Goal: Transaction & Acquisition: Purchase product/service

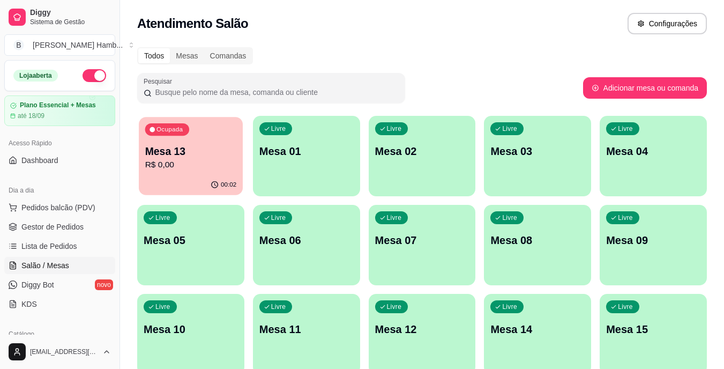
click at [206, 153] on p "Mesa 13" at bounding box center [191, 151] width 92 height 14
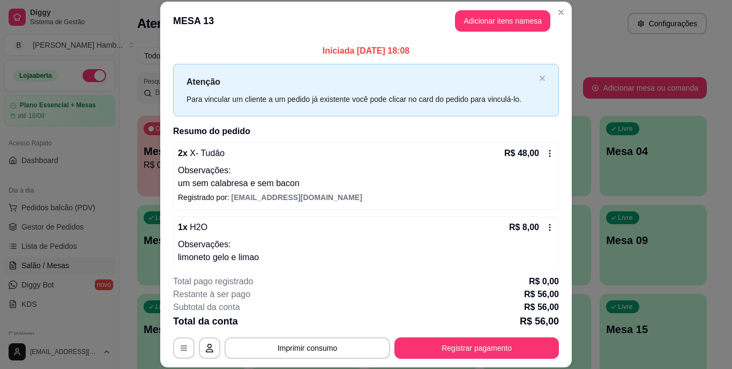
scroll to position [21, 0]
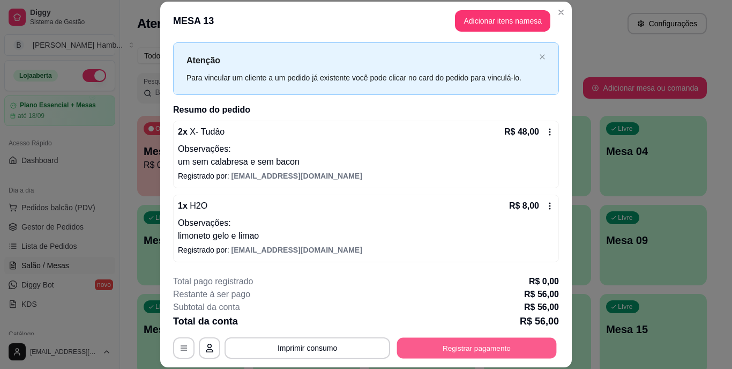
click at [491, 345] on button "Registrar pagamento" at bounding box center [477, 347] width 160 height 21
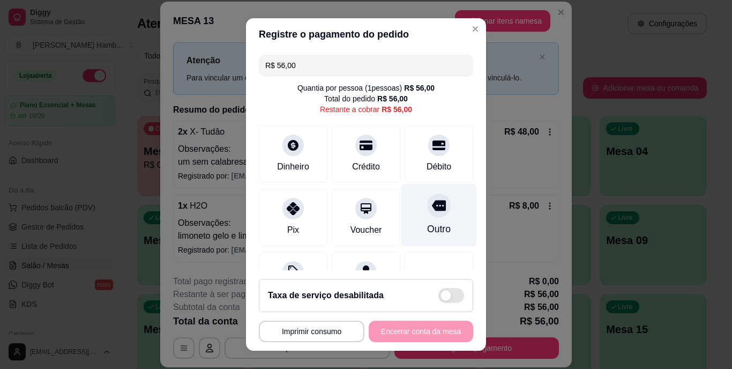
scroll to position [56, 0]
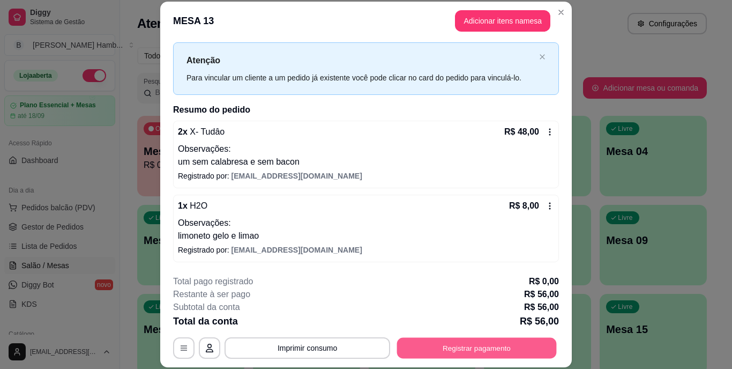
click at [431, 355] on button "Registrar pagamento" at bounding box center [477, 347] width 160 height 21
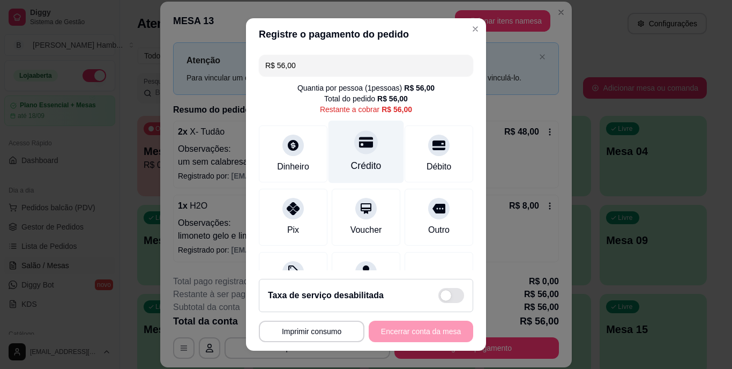
click at [335, 165] on div "Crédito" at bounding box center [366, 152] width 76 height 63
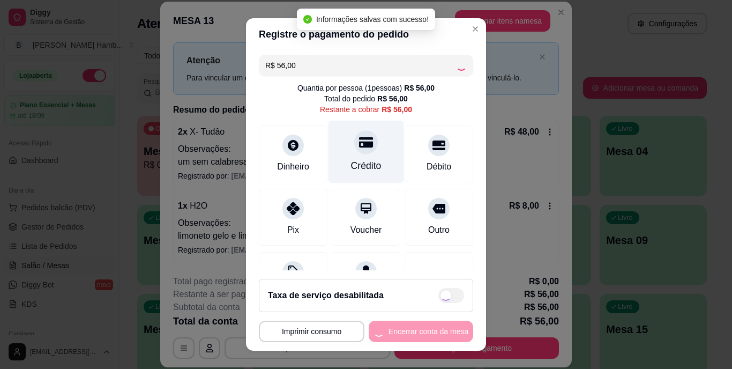
type input "R$ 0,00"
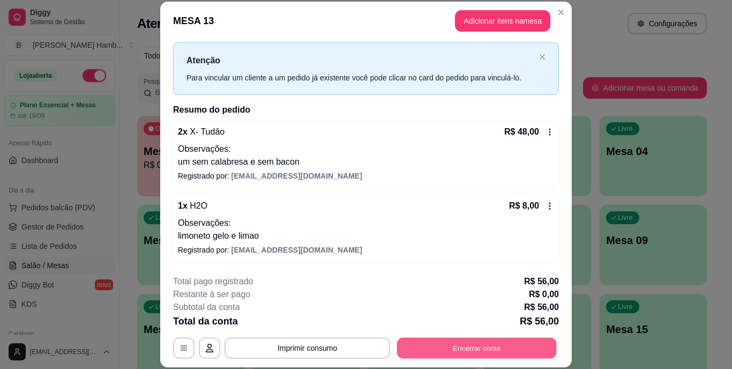
click at [525, 345] on button "Encerrar conta" at bounding box center [477, 347] width 160 height 21
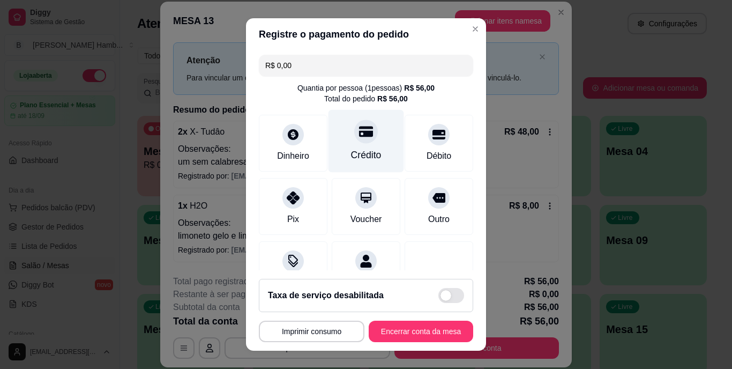
click at [351, 150] on div "Crédito" at bounding box center [366, 155] width 31 height 14
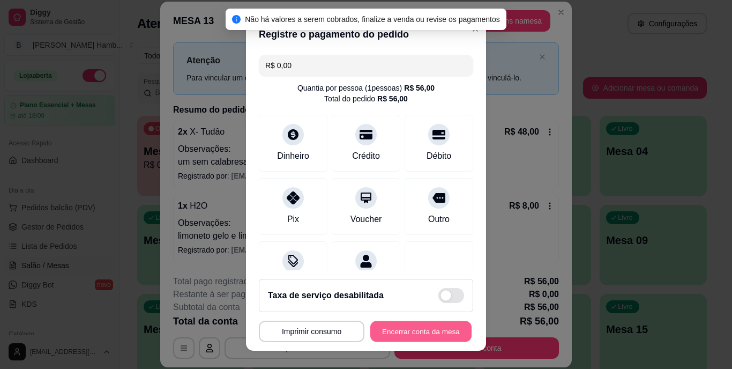
click at [415, 326] on button "Encerrar conta da mesa" at bounding box center [420, 330] width 101 height 21
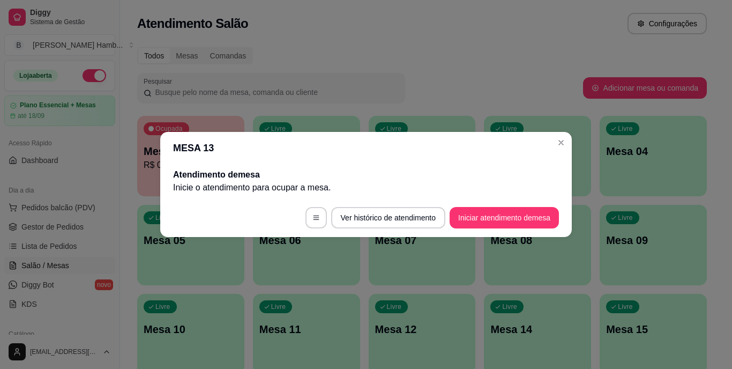
scroll to position [0, 0]
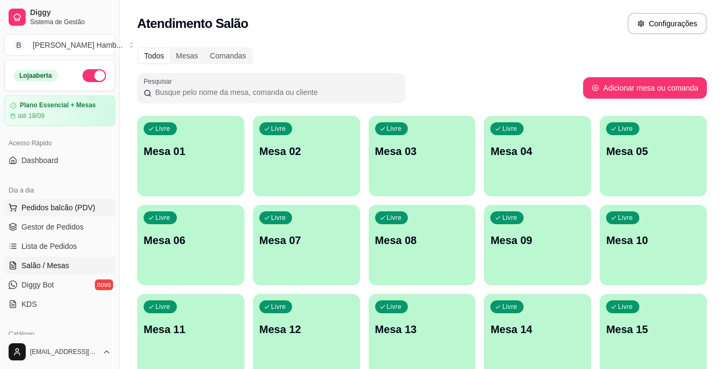
click at [77, 213] on button "Pedidos balcão (PDV)" at bounding box center [59, 207] width 111 height 17
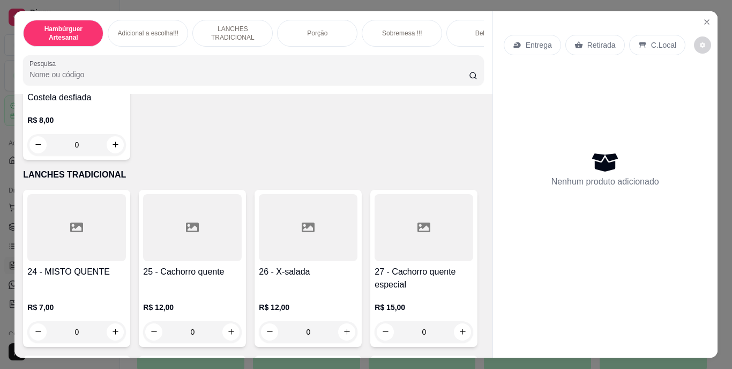
scroll to position [1378, 0]
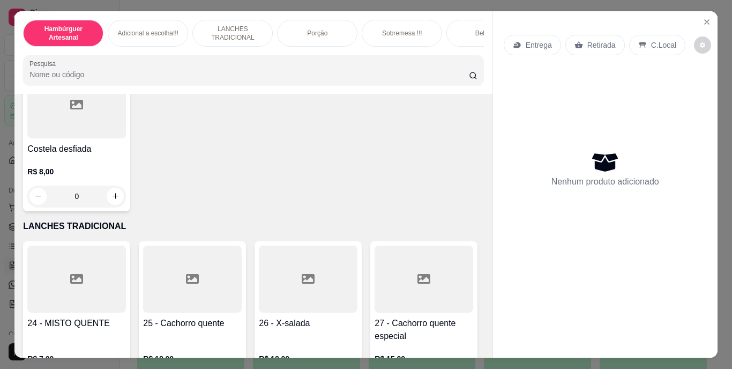
click at [111, 54] on div "0" at bounding box center [76, 43] width 99 height 21
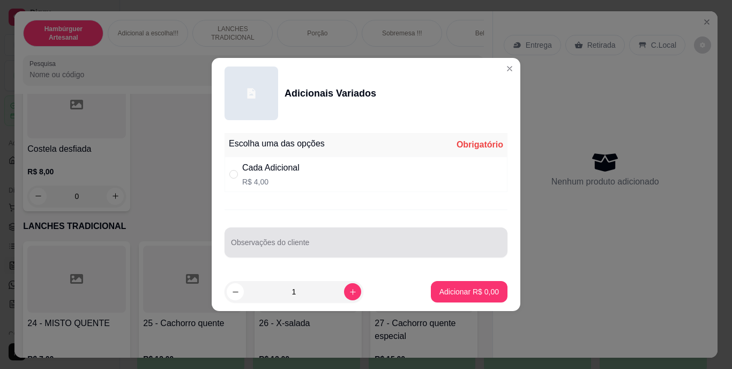
click at [296, 250] on input "Observações do cliente" at bounding box center [366, 246] width 270 height 11
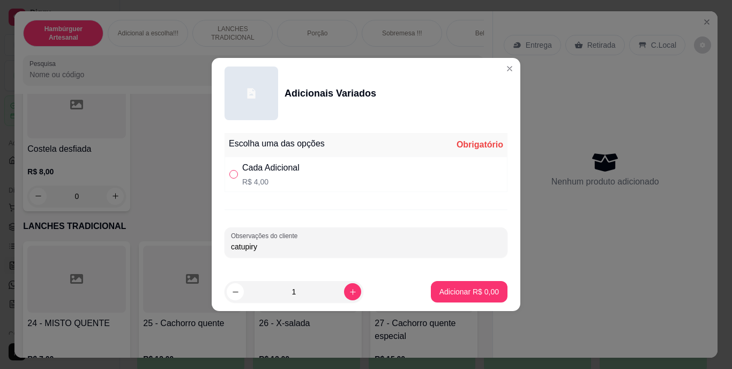
type input "catupiry"
click at [233, 168] on label "" at bounding box center [233, 174] width 9 height 12
click at [233, 170] on input "" at bounding box center [233, 174] width 9 height 9
click at [234, 174] on input "" at bounding box center [233, 174] width 9 height 9
radio input "true"
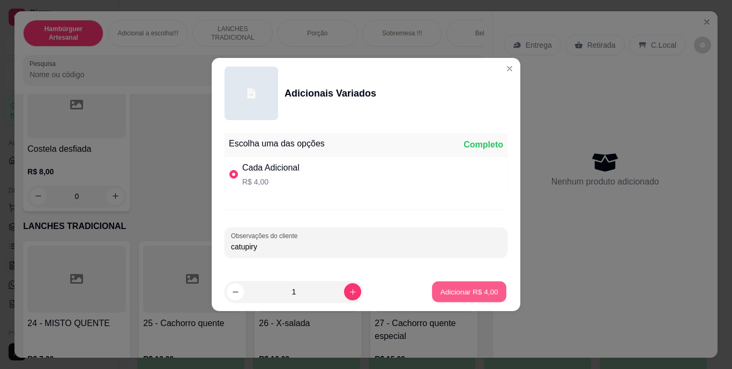
click at [447, 289] on p "Adicionar R$ 4,00" at bounding box center [469, 291] width 58 height 10
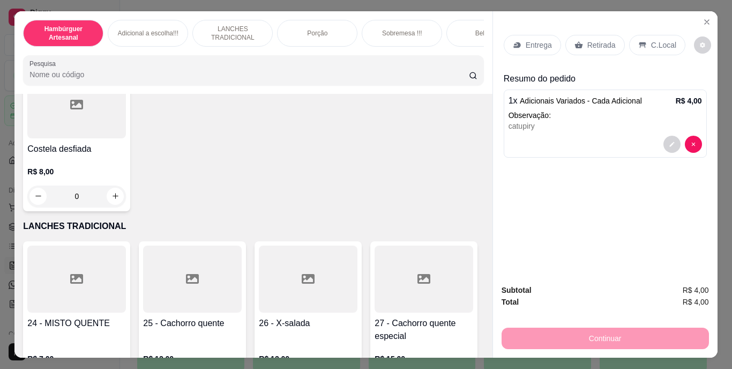
click at [593, 50] on div "Retirada" at bounding box center [594, 45] width 59 height 20
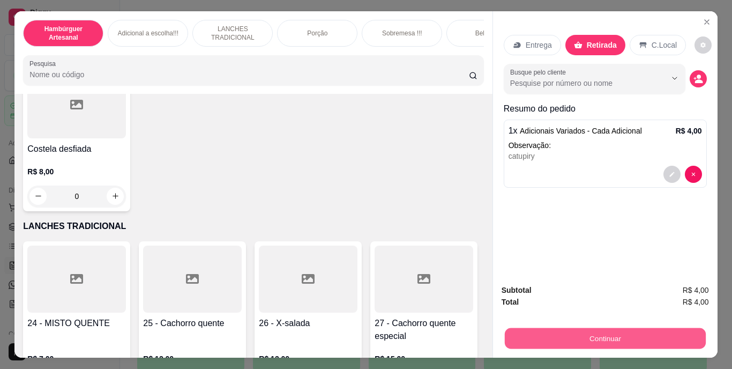
click at [591, 335] on button "Continuar" at bounding box center [604, 338] width 201 height 21
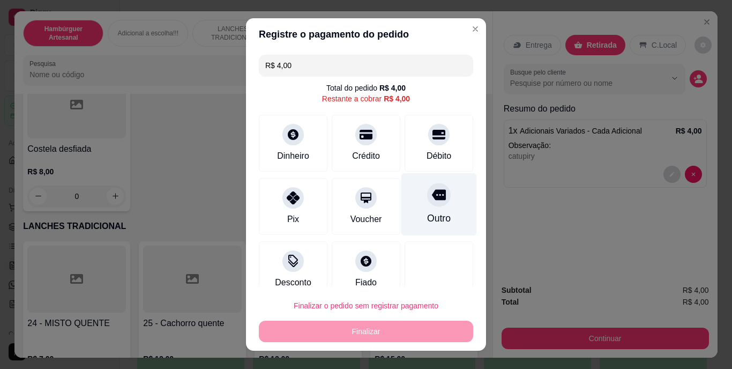
click at [427, 212] on div "Outro" at bounding box center [439, 219] width 24 height 14
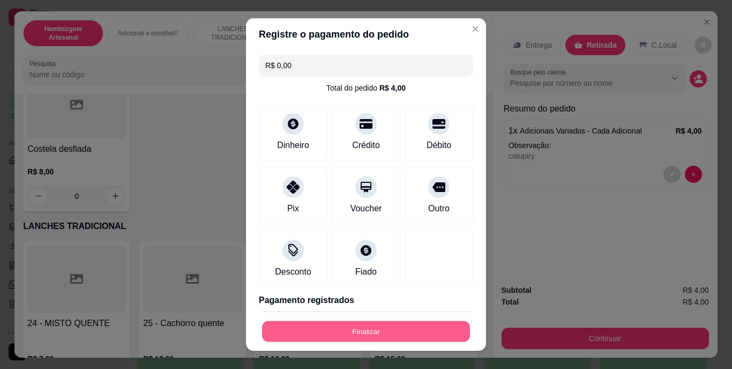
click at [417, 332] on button "Finalizar" at bounding box center [366, 330] width 208 height 21
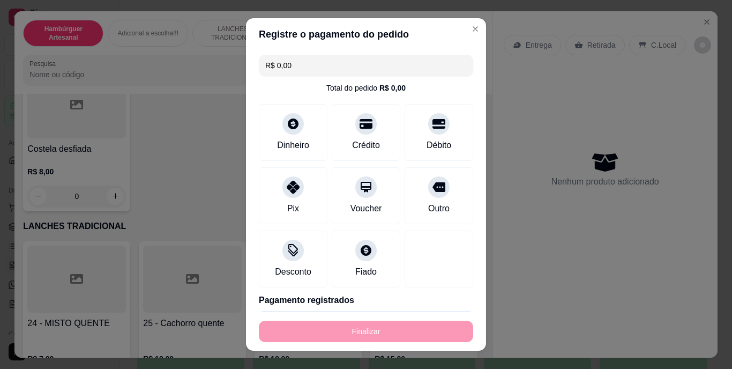
type input "-R$ 4,00"
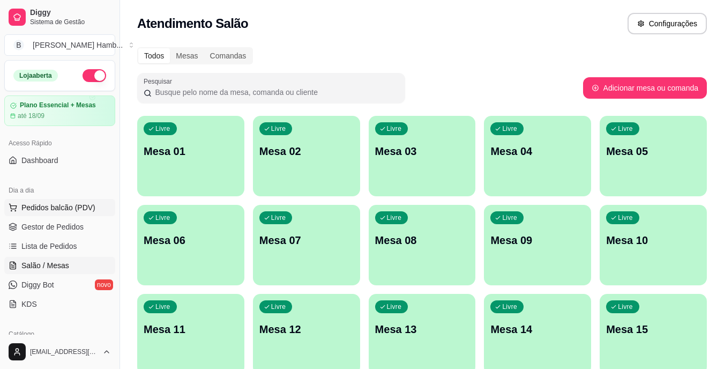
click at [90, 208] on span "Pedidos balcão (PDV)" at bounding box center [58, 207] width 74 height 11
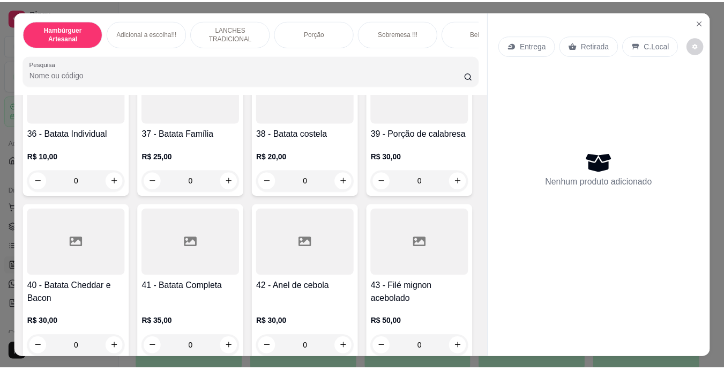
scroll to position [2087, 0]
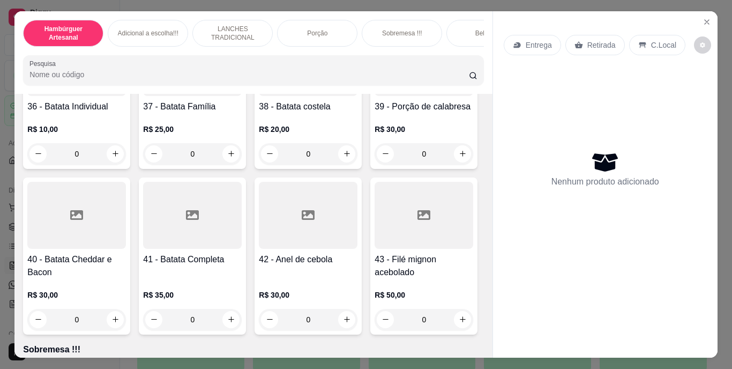
type input "1"
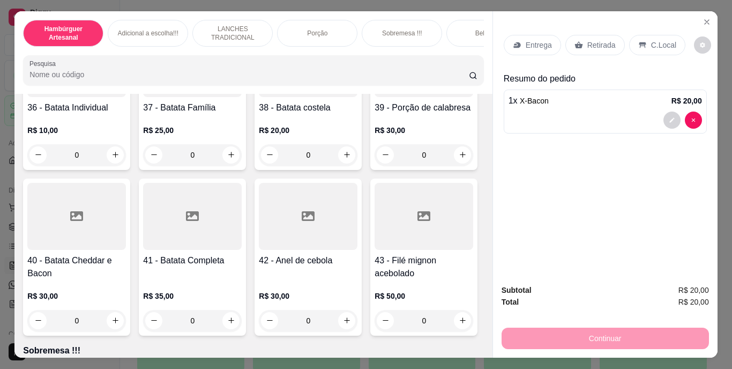
click at [526, 40] on p "Entrega" at bounding box center [539, 45] width 26 height 11
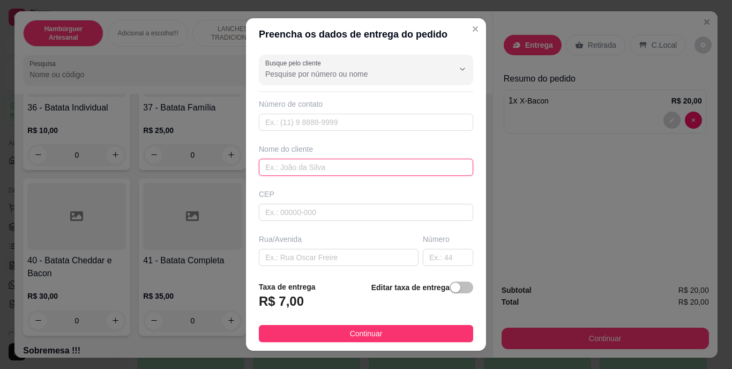
click at [353, 163] on input "text" at bounding box center [366, 167] width 214 height 17
type input "a"
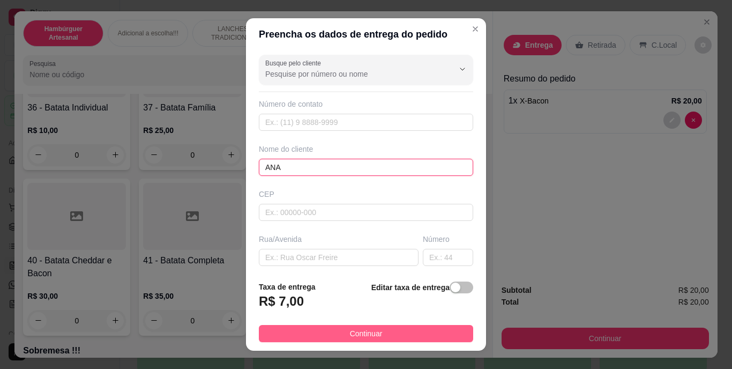
type input "ANA"
click at [340, 334] on button "Continuar" at bounding box center [366, 333] width 214 height 17
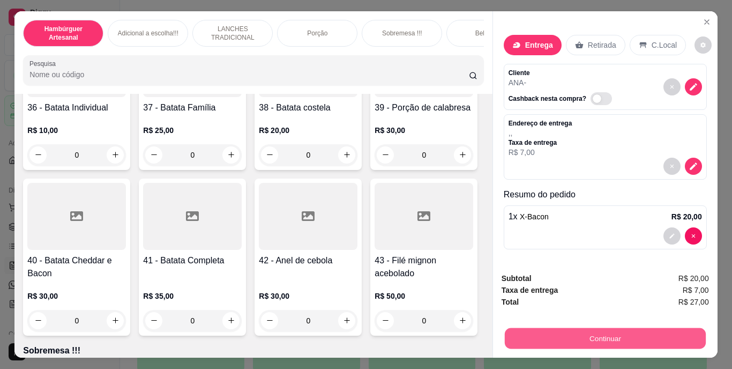
click at [527, 334] on button "Continuar" at bounding box center [604, 338] width 201 height 21
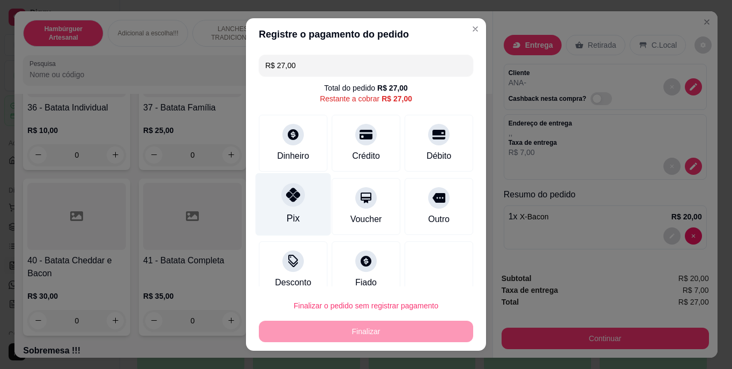
click at [288, 203] on div at bounding box center [293, 195] width 24 height 24
type input "R$ 0,00"
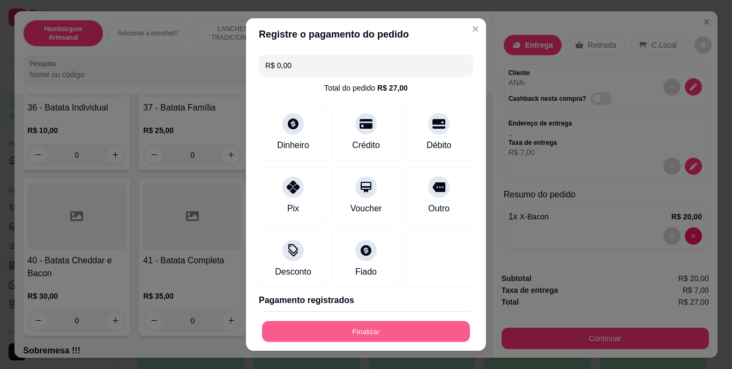
click at [302, 332] on button "Finalizar" at bounding box center [366, 330] width 208 height 21
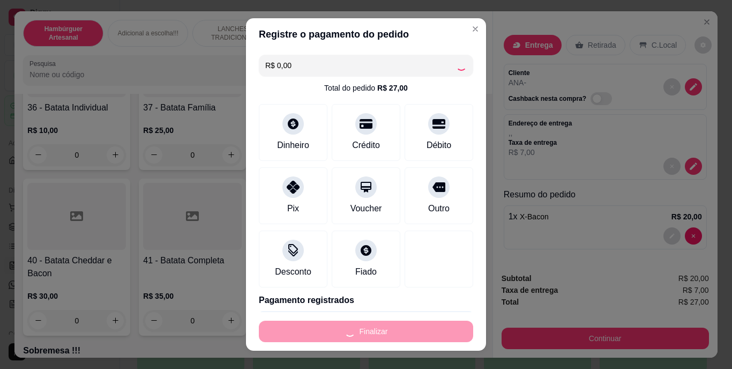
type input "0"
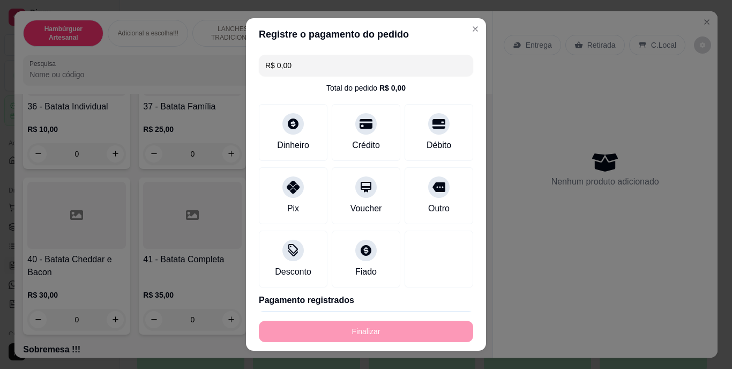
type input "-R$ 27,00"
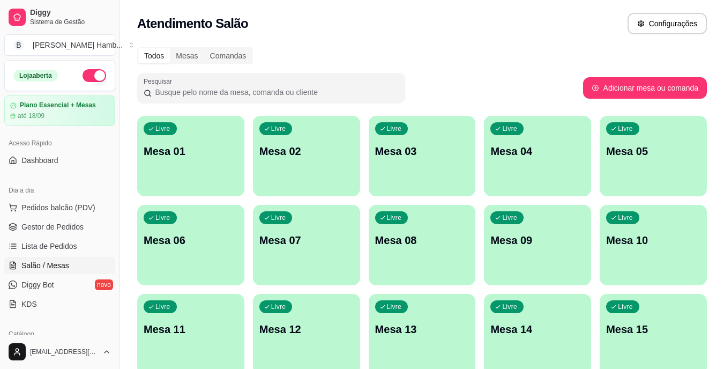
click at [98, 198] on div "Dia a dia" at bounding box center [59, 190] width 111 height 17
click at [72, 207] on span "Pedidos balcão (PDV)" at bounding box center [58, 207] width 74 height 11
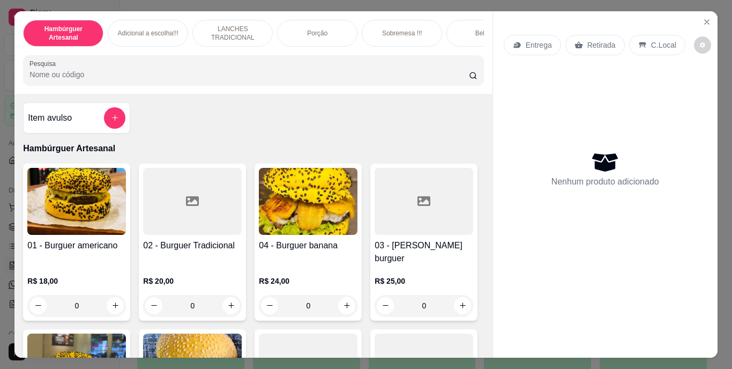
click at [198, 74] on input "Pesquisa" at bounding box center [248, 74] width 439 height 11
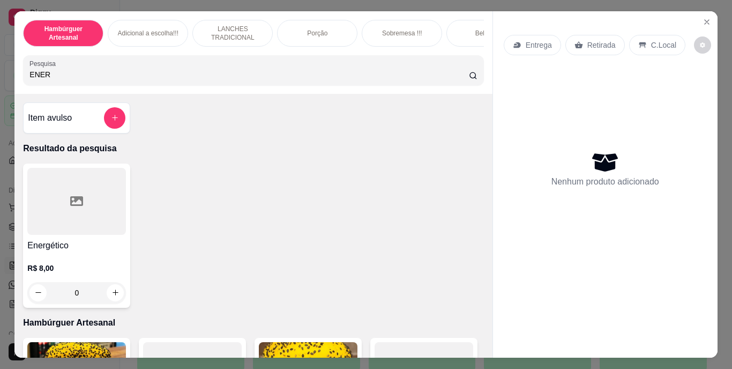
type input "ENER"
click at [124, 291] on div "Energético R$ 8,00 0" at bounding box center [76, 235] width 107 height 144
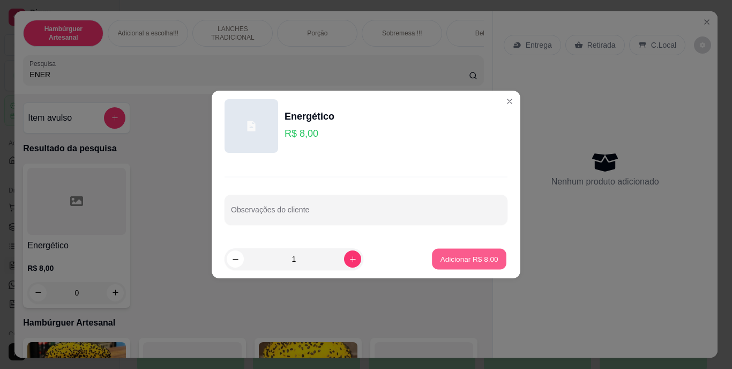
click at [456, 266] on button "Adicionar R$ 8,00" at bounding box center [469, 259] width 74 height 21
type input "1"
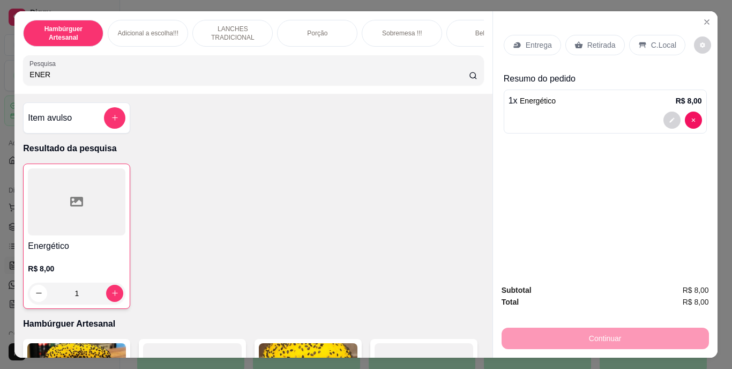
click at [587, 40] on p "Retirada" at bounding box center [601, 45] width 28 height 11
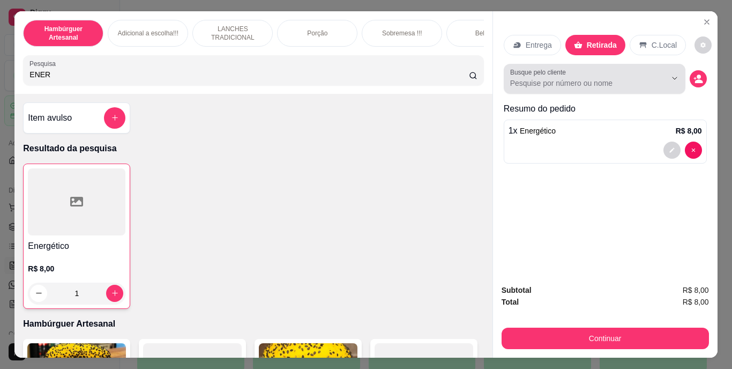
click at [652, 81] on button "Show suggestions" at bounding box center [659, 78] width 17 height 17
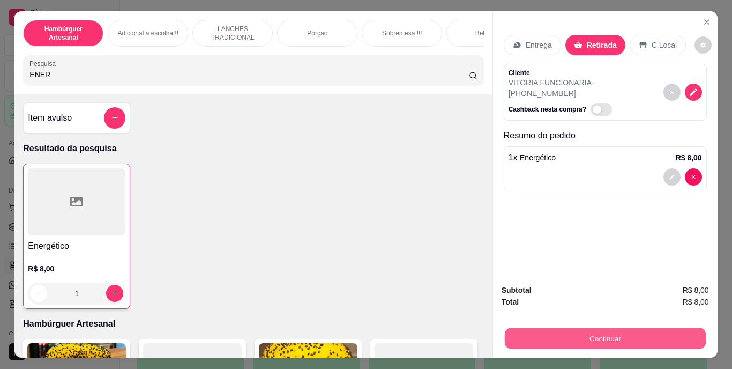
click at [630, 328] on button "Continuar" at bounding box center [604, 338] width 201 height 21
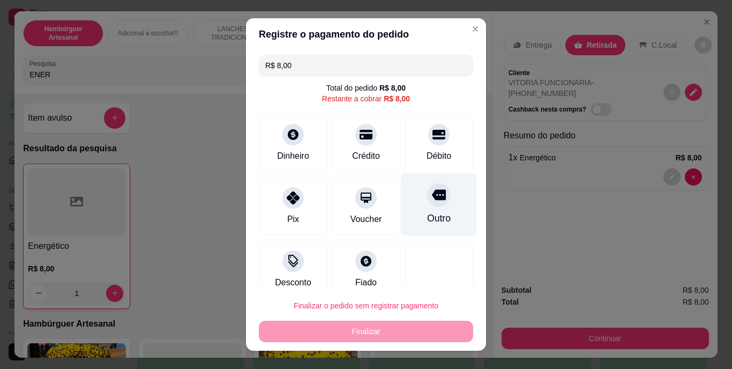
click at [427, 183] on div at bounding box center [439, 195] width 24 height 24
type input "R$ 0,00"
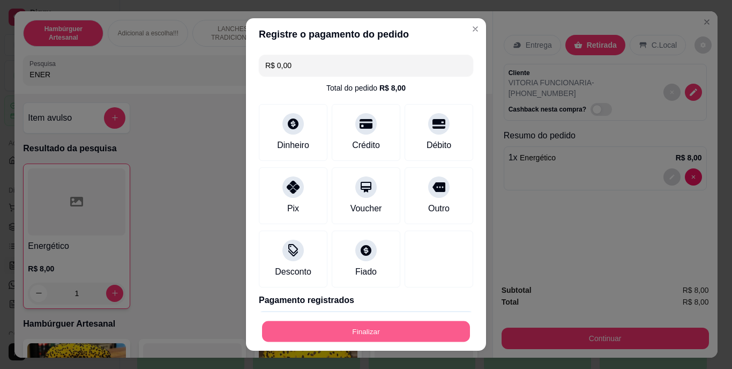
click at [400, 328] on button "Finalizar" at bounding box center [366, 330] width 208 height 21
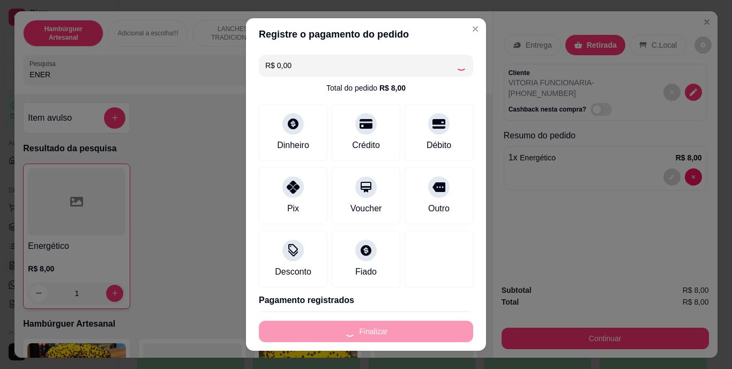
type input "0"
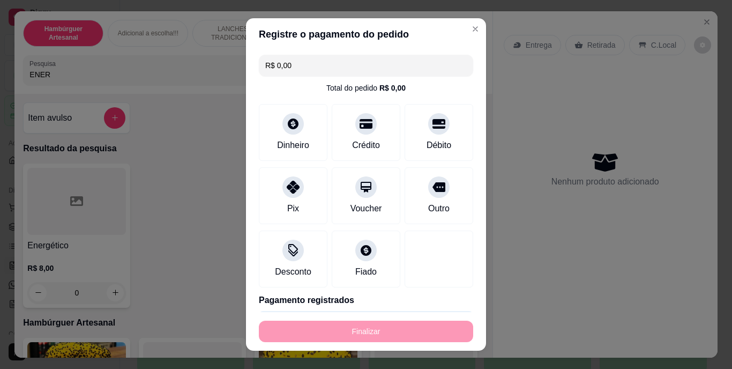
type input "-R$ 8,00"
